Goal: Information Seeking & Learning: Find contact information

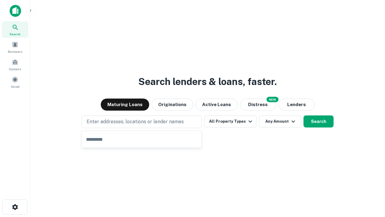
type input "**********"
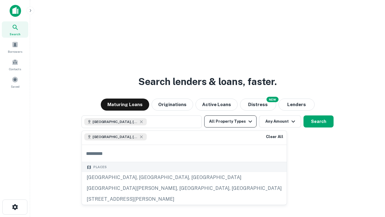
click at [230, 121] on button "All Property Types" at bounding box center [230, 121] width 52 height 12
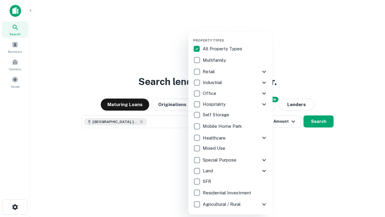
click at [235, 36] on button "button" at bounding box center [235, 36] width 84 height 0
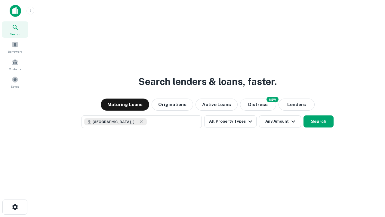
scroll to position [10, 0]
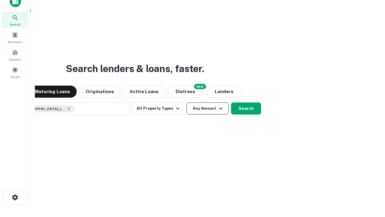
click at [186, 102] on button "Any Amount" at bounding box center [207, 108] width 42 height 12
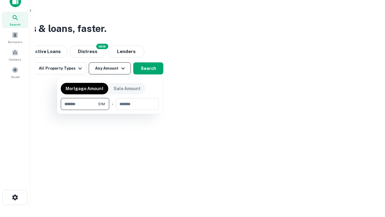
type input "*******"
click at [110, 110] on button "button" at bounding box center [110, 110] width 98 height 0
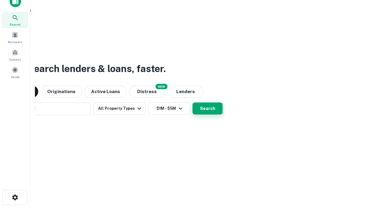
click at [192, 102] on button "Search" at bounding box center [207, 108] width 30 height 12
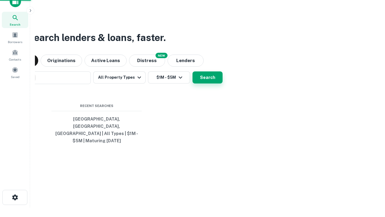
scroll to position [20, 170]
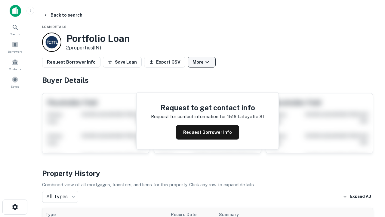
click at [201, 62] on button "More" at bounding box center [202, 62] width 28 height 11
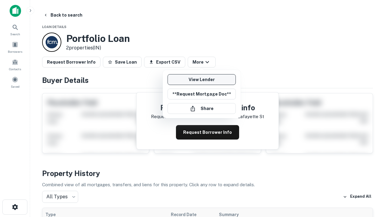
click at [201, 79] on link "View Lender" at bounding box center [202, 79] width 68 height 11
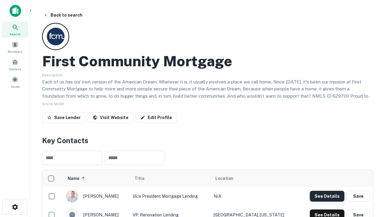
click at [327, 195] on button "See Details" at bounding box center [327, 195] width 35 height 11
